Goal: Check status: Check status

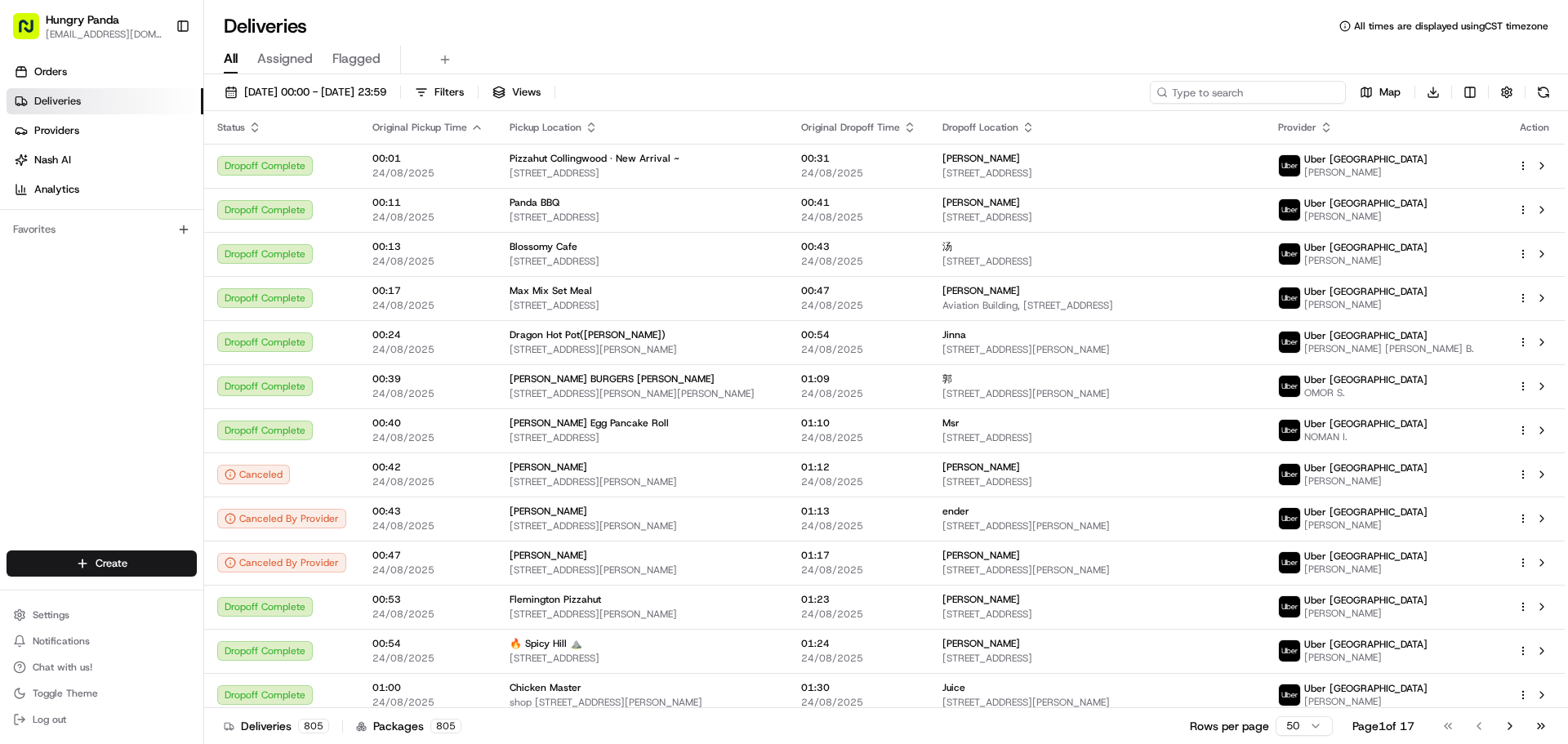
click at [1279, 86] on input at bounding box center [1247, 93] width 196 height 23
paste input "1616029806956784911700"
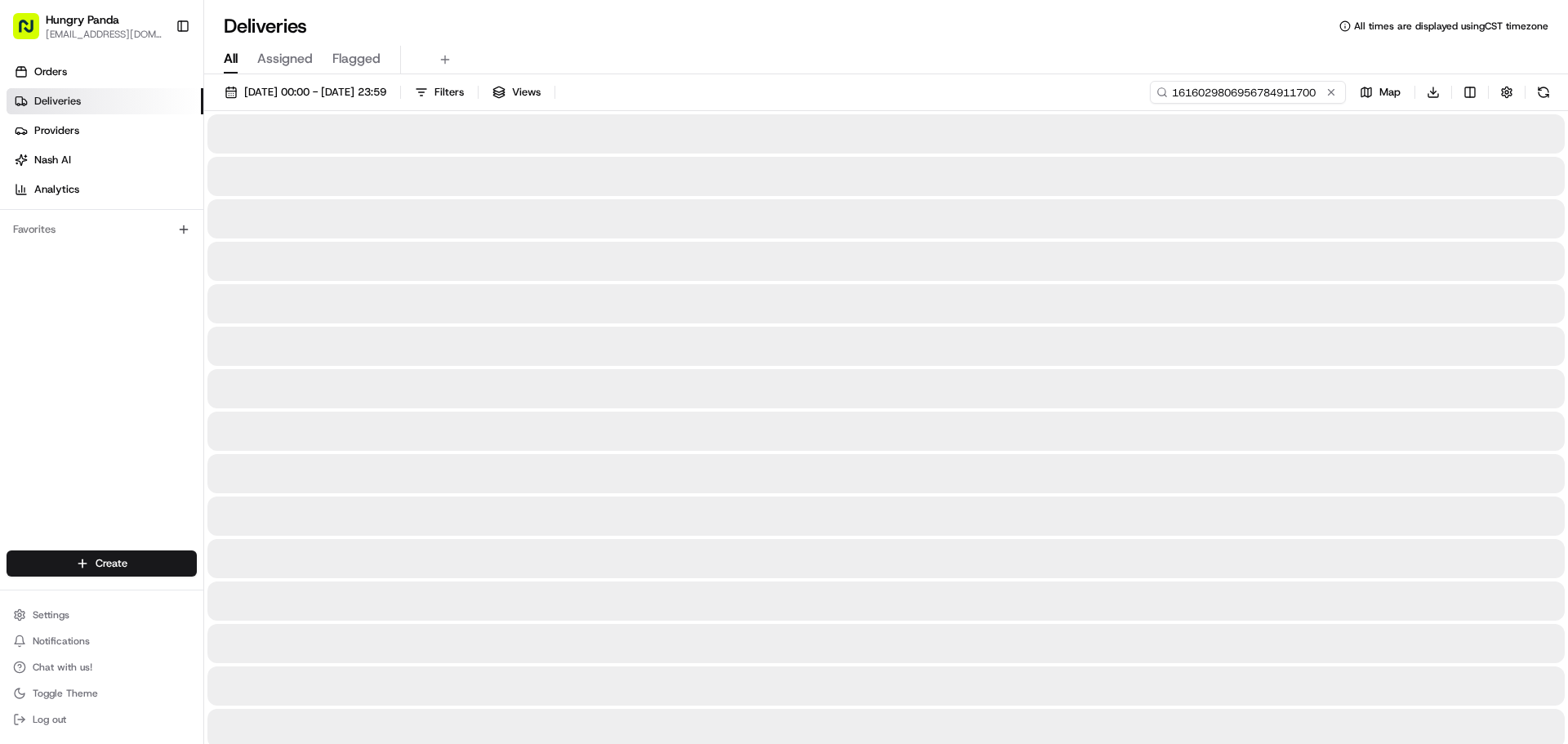
type input "1616029806956784911700"
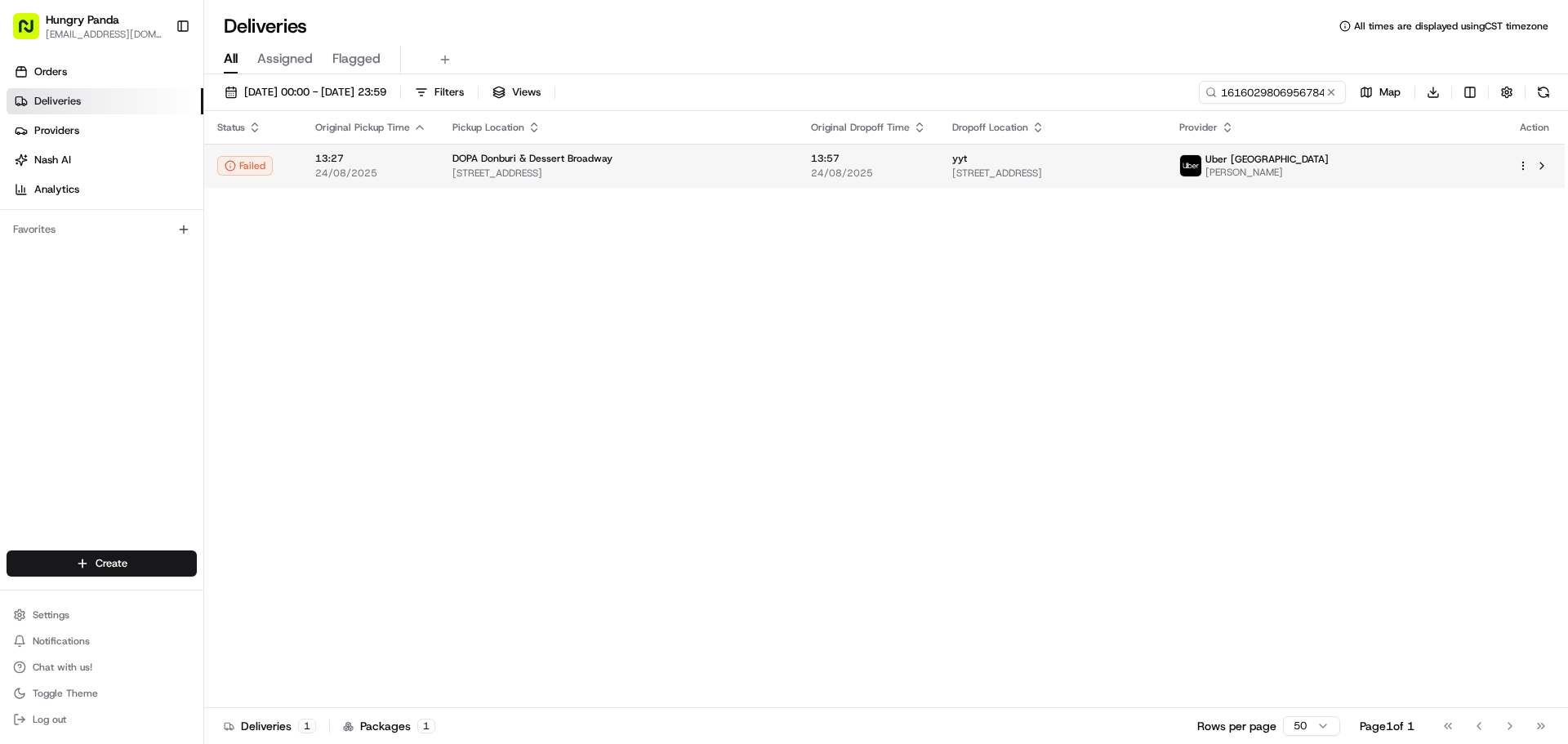
click at [1060, 162] on div "yyt" at bounding box center [1052, 159] width 201 height 13
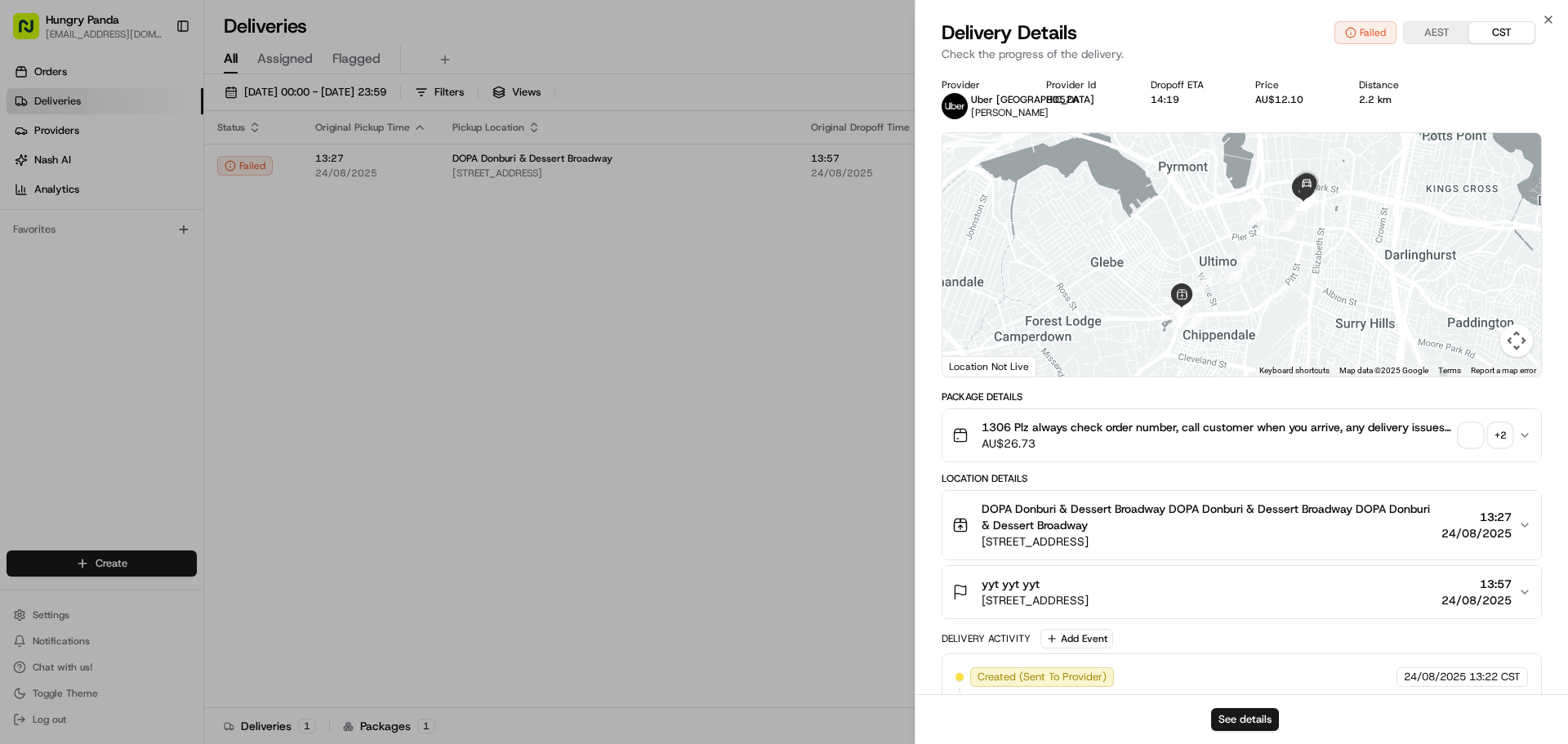
click at [1475, 431] on span "button" at bounding box center [1471, 436] width 23 height 23
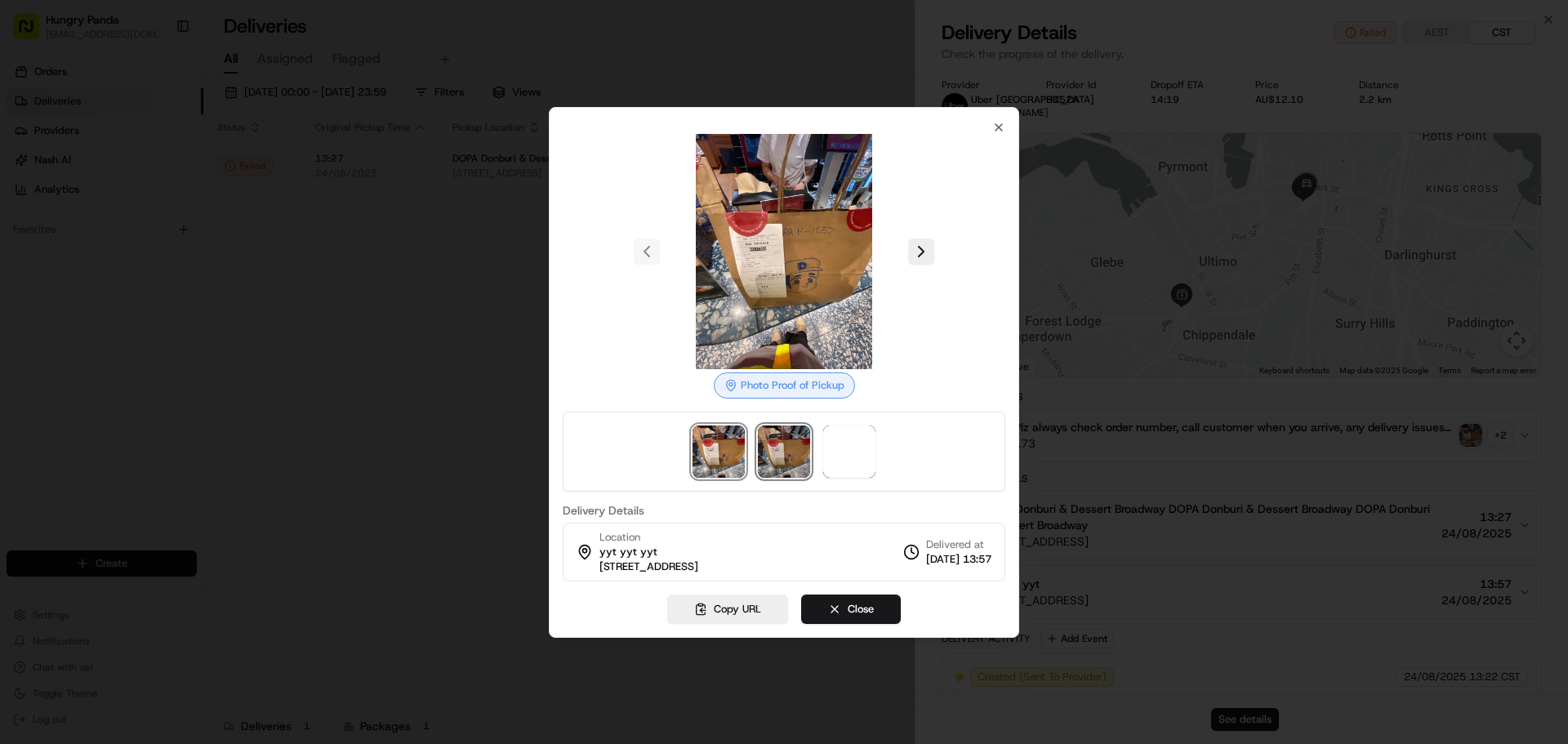
click at [765, 447] on img at bounding box center [784, 451] width 52 height 52
drag, startPoint x: 725, startPoint y: 452, endPoint x: 749, endPoint y: 452, distance: 24.0
click at [727, 452] on img at bounding box center [718, 451] width 52 height 52
drag, startPoint x: 758, startPoint y: 451, endPoint x: 822, endPoint y: 451, distance: 64.0
click at [759, 451] on img at bounding box center [784, 451] width 52 height 52
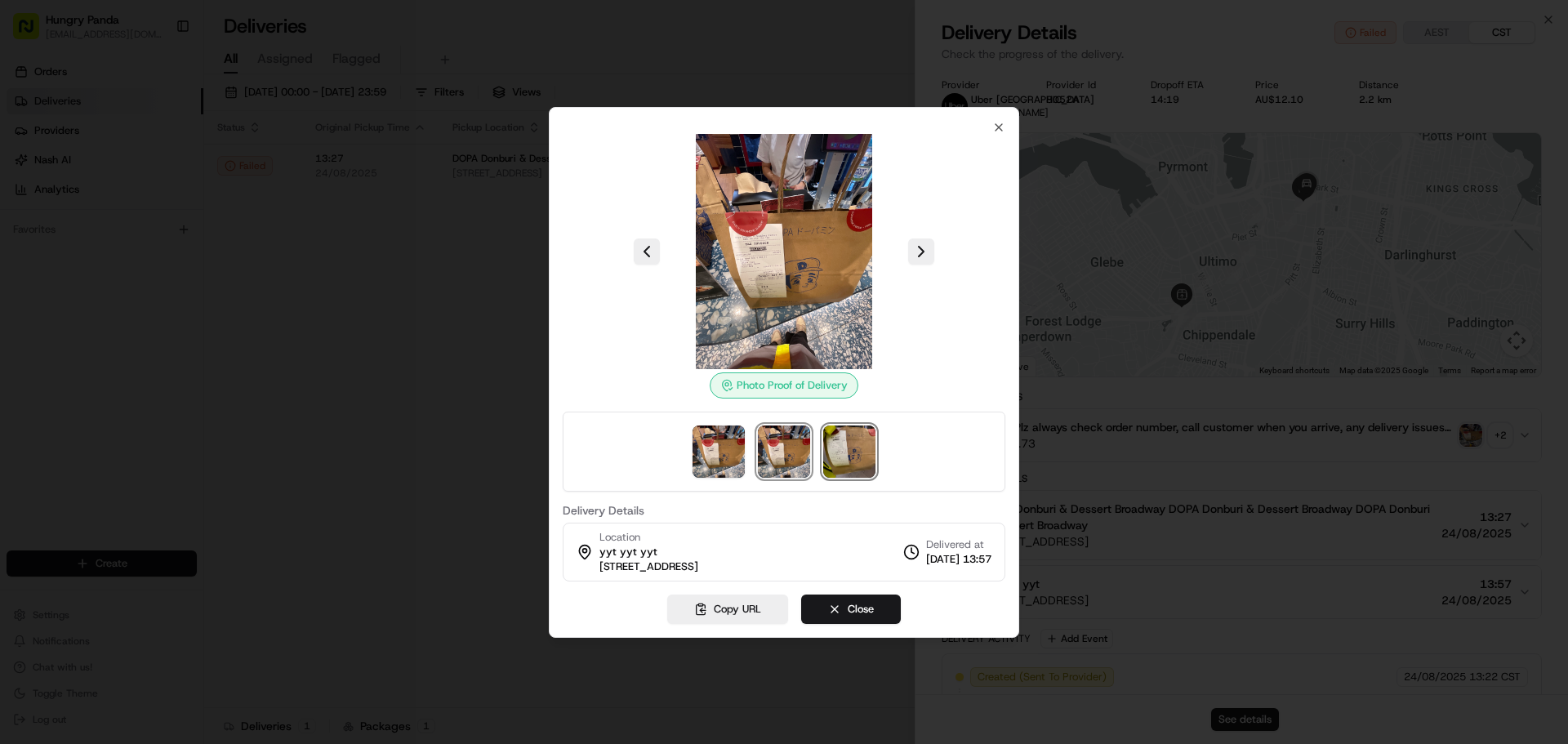
click at [831, 452] on img at bounding box center [849, 451] width 52 height 52
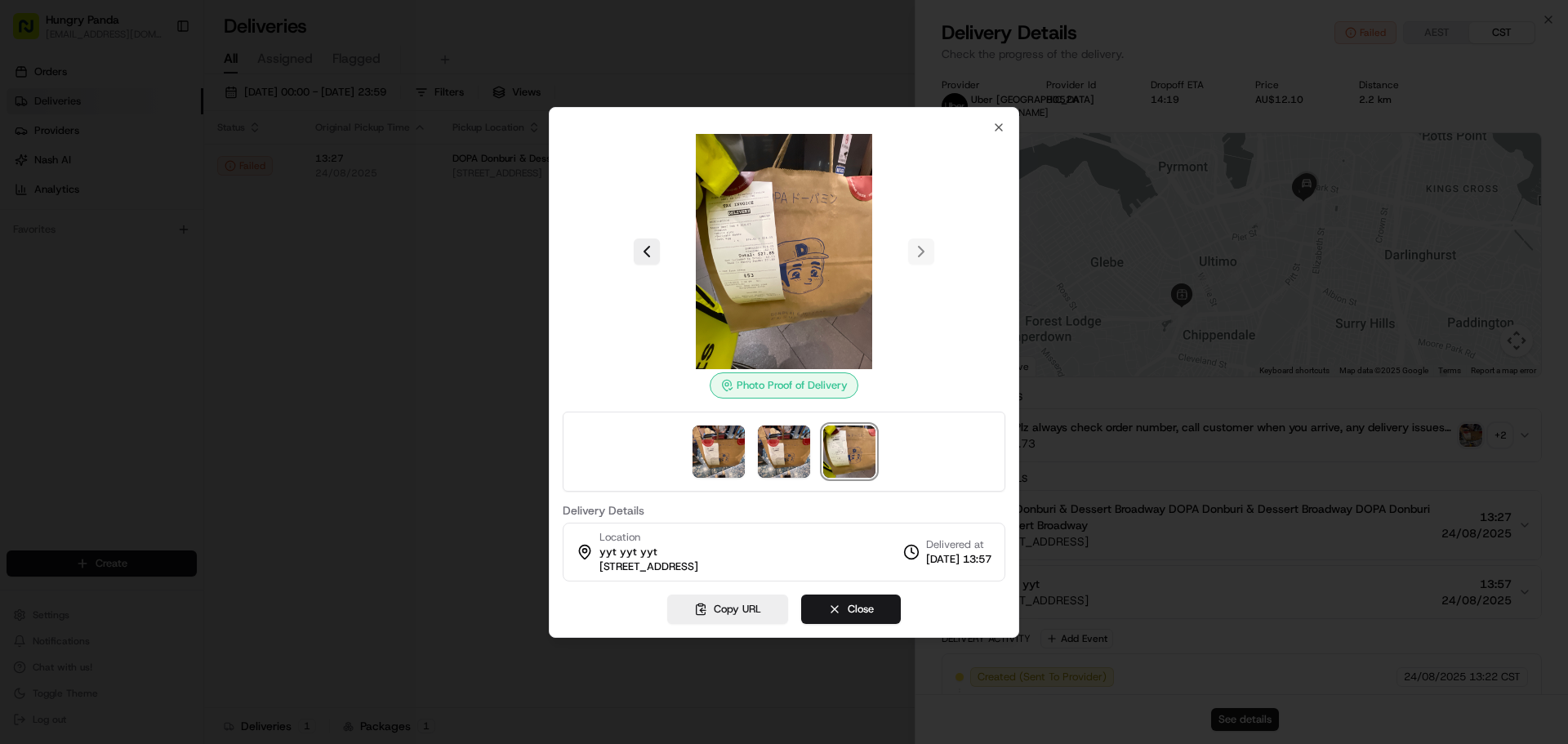
click at [770, 318] on img at bounding box center [784, 252] width 235 height 235
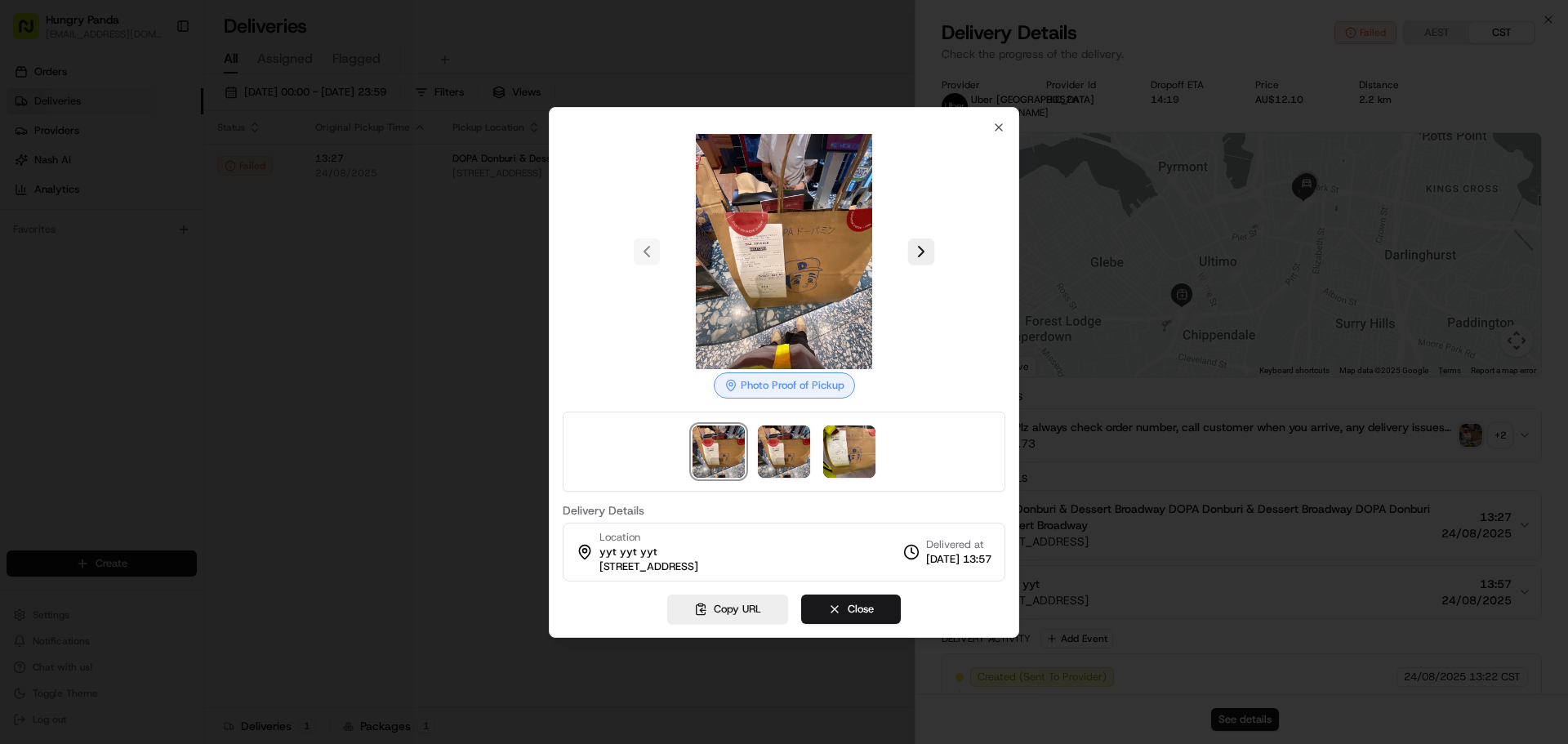
click at [237, 286] on div at bounding box center [784, 372] width 1568 height 744
